Goal: Task Accomplishment & Management: Use online tool/utility

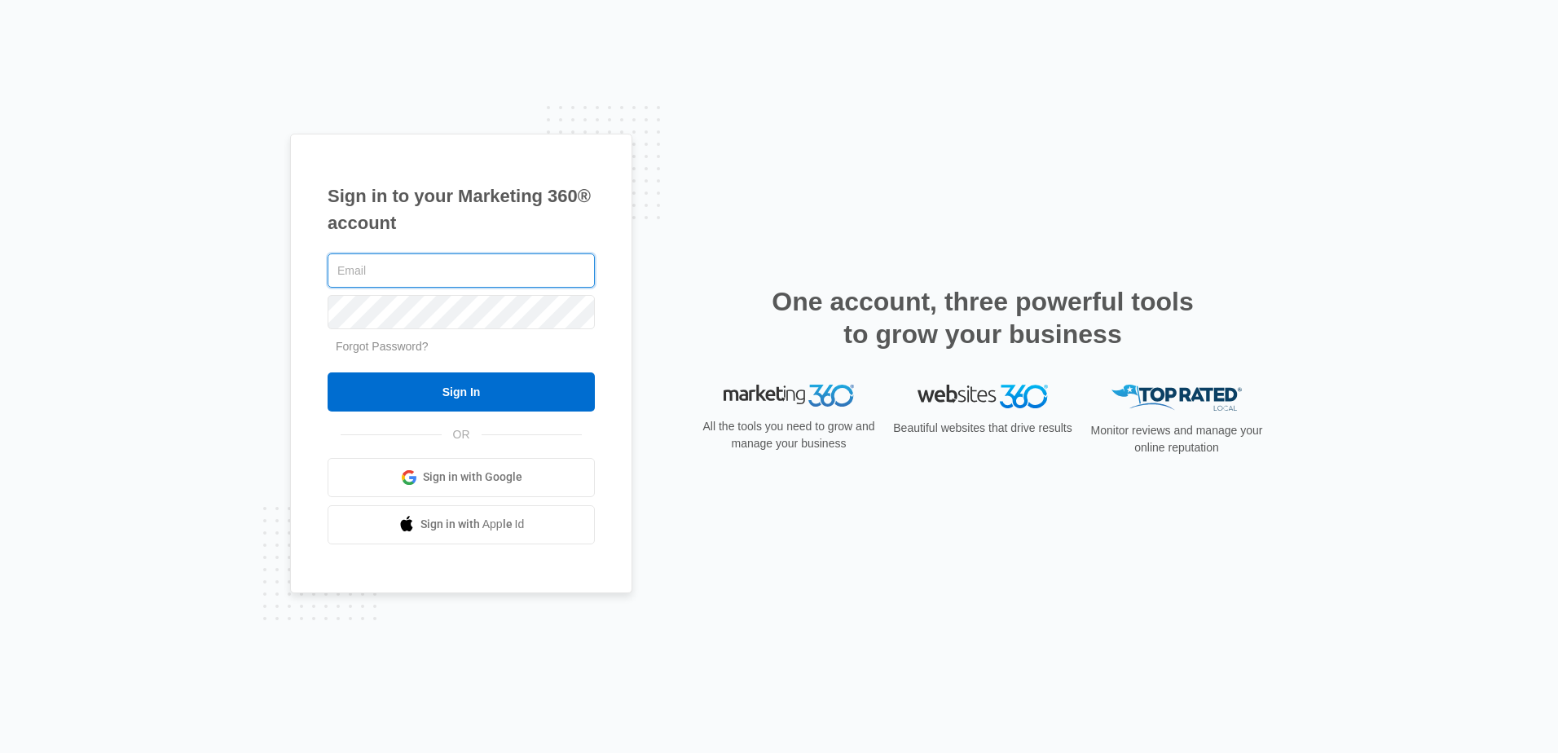
click at [429, 277] on input "text" at bounding box center [461, 270] width 267 height 34
click at [431, 265] on input "text" at bounding box center [461, 270] width 267 height 34
type input "[EMAIL_ADDRESS][DOMAIN_NAME]"
click at [328, 372] on input "Sign In" at bounding box center [461, 391] width 267 height 39
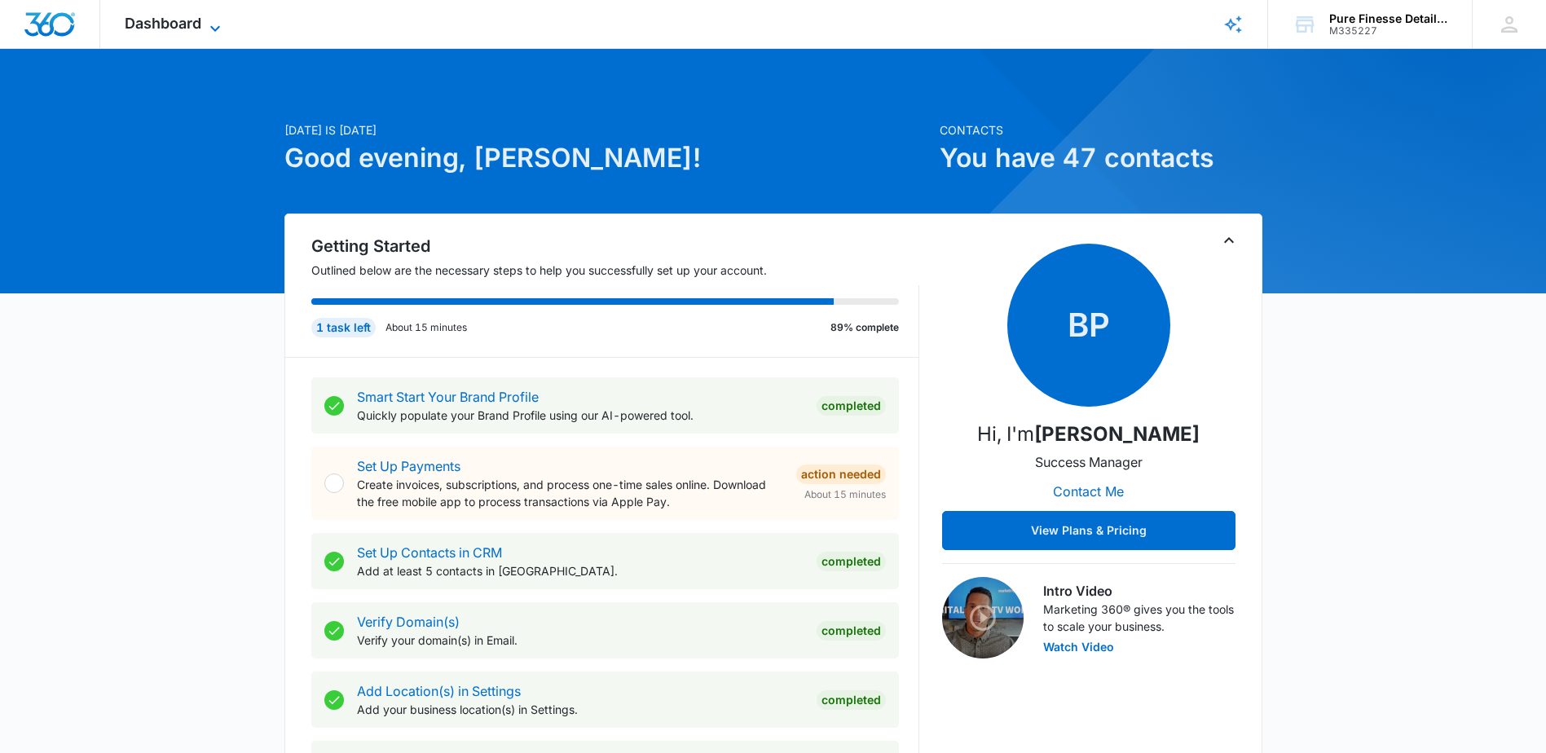
click at [195, 31] on span "Dashboard" at bounding box center [163, 23] width 77 height 17
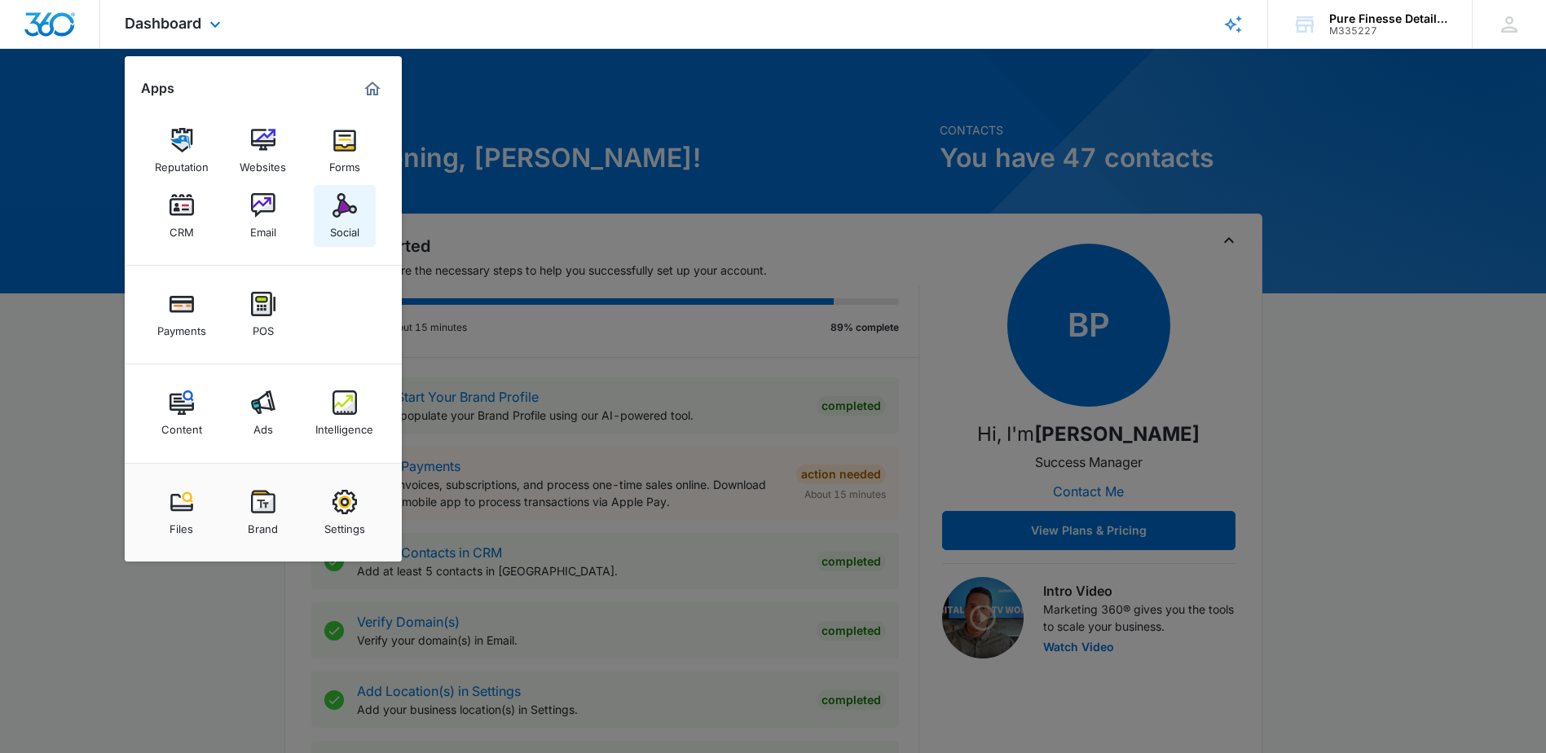
click at [341, 218] on div "Social" at bounding box center [344, 228] width 29 height 21
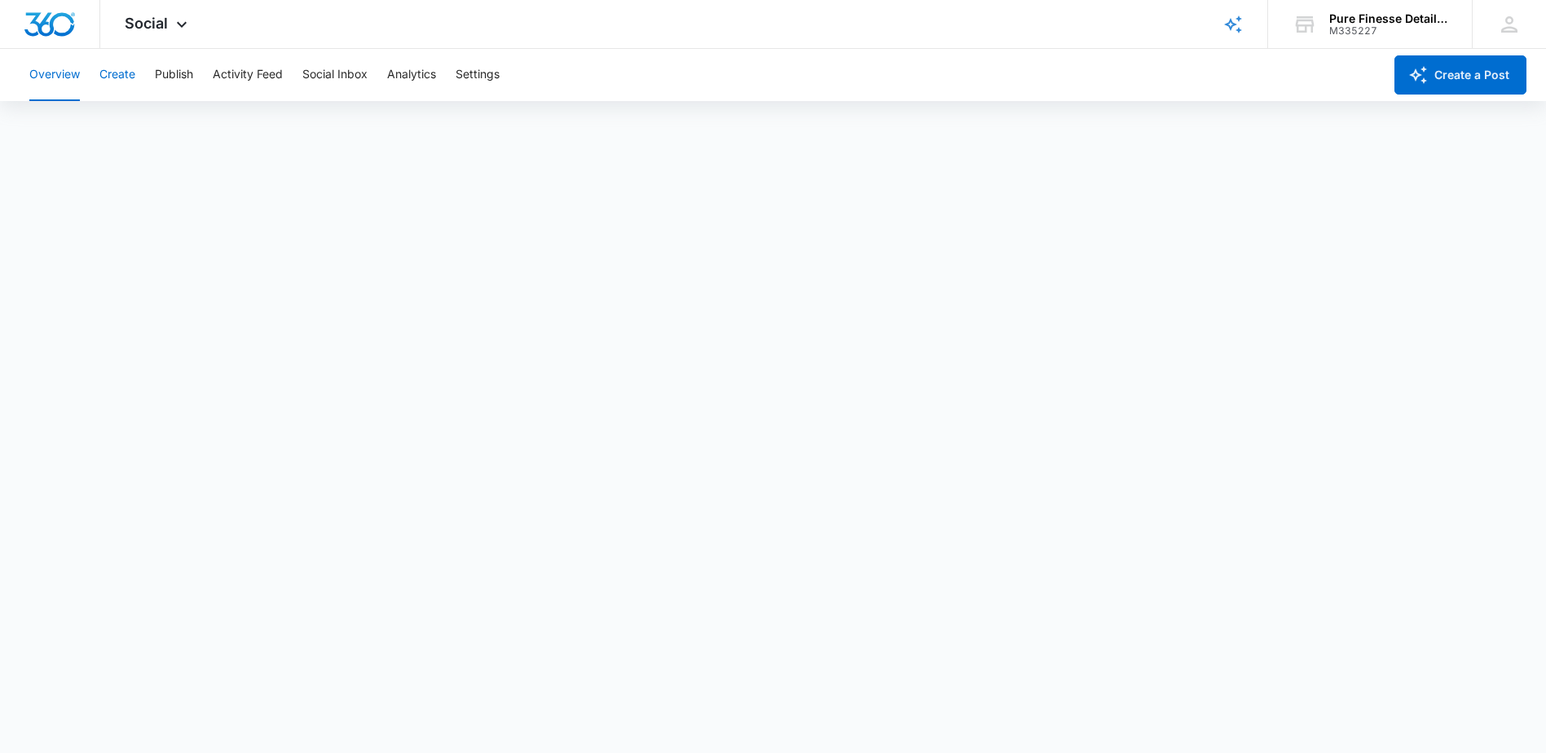
click at [122, 77] on button "Create" at bounding box center [117, 75] width 36 height 52
click at [175, 81] on button "Publish" at bounding box center [174, 75] width 38 height 52
